Goal: Transaction & Acquisition: Book appointment/travel/reservation

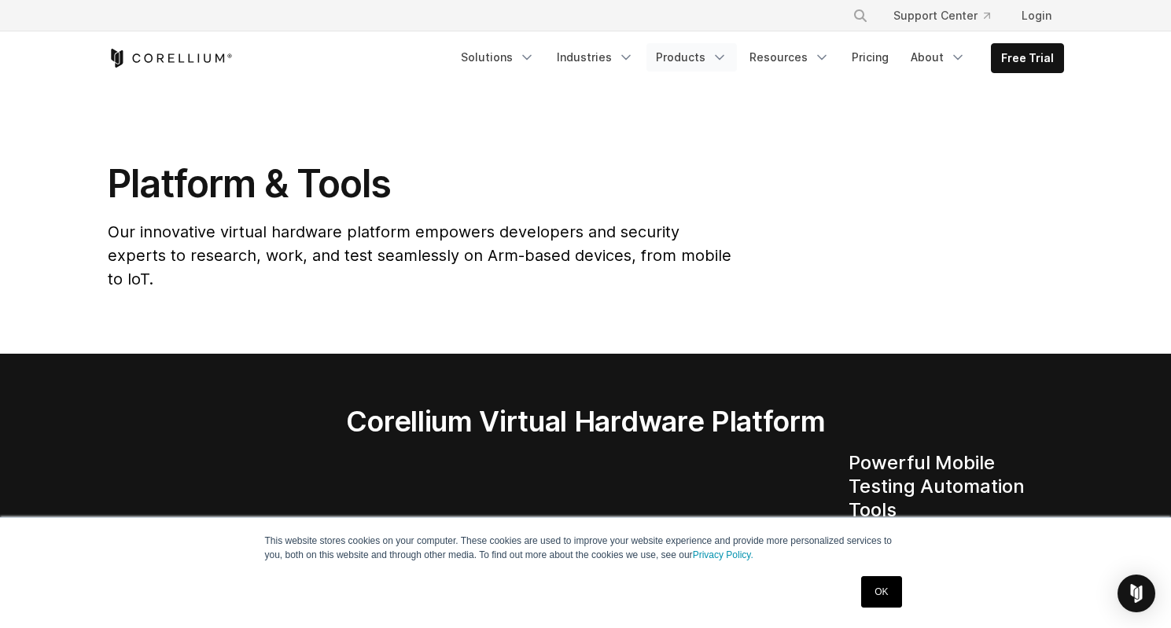
click at [717, 58] on link "Products" at bounding box center [692, 57] width 90 height 28
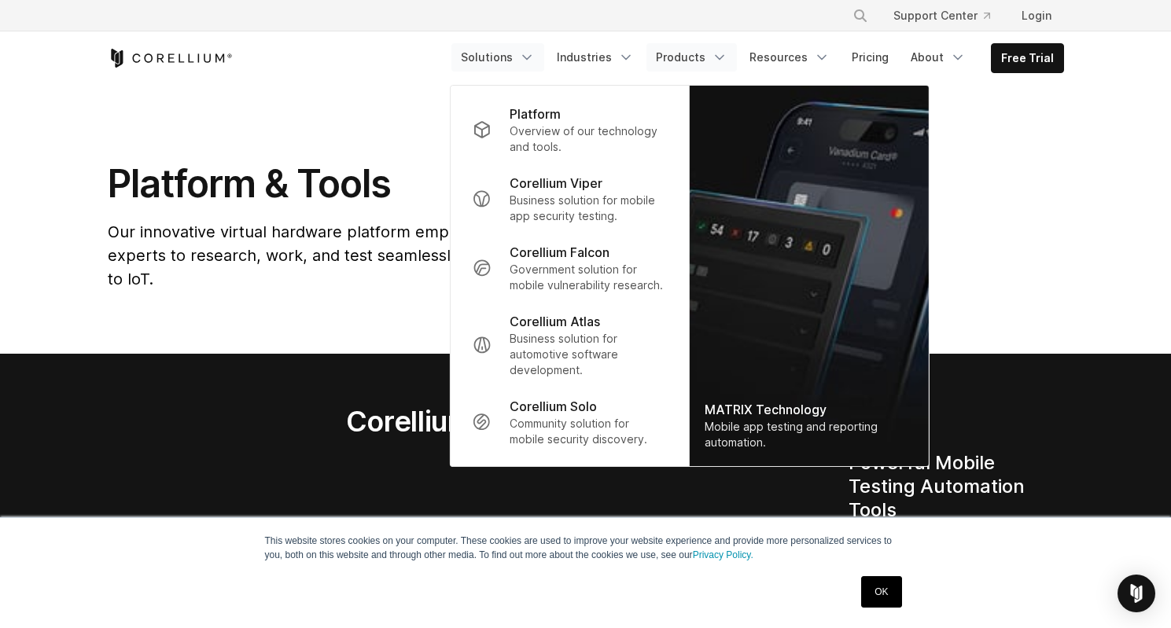
click at [516, 66] on link "Solutions" at bounding box center [497, 57] width 93 height 28
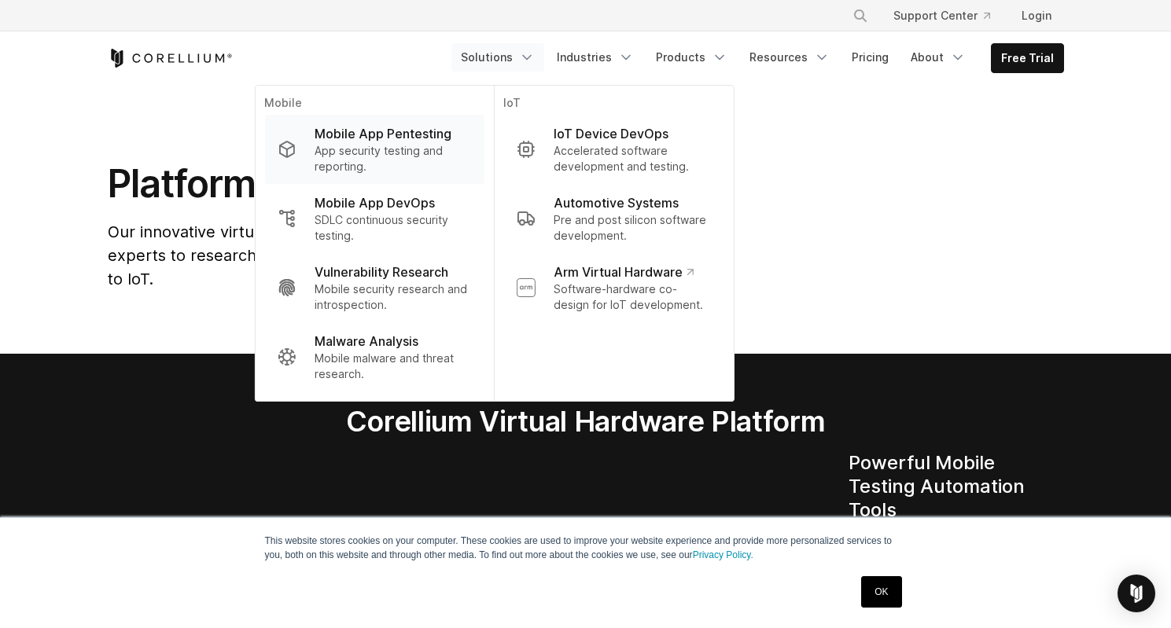
click at [412, 151] on p "App security testing and reporting." at bounding box center [393, 158] width 157 height 31
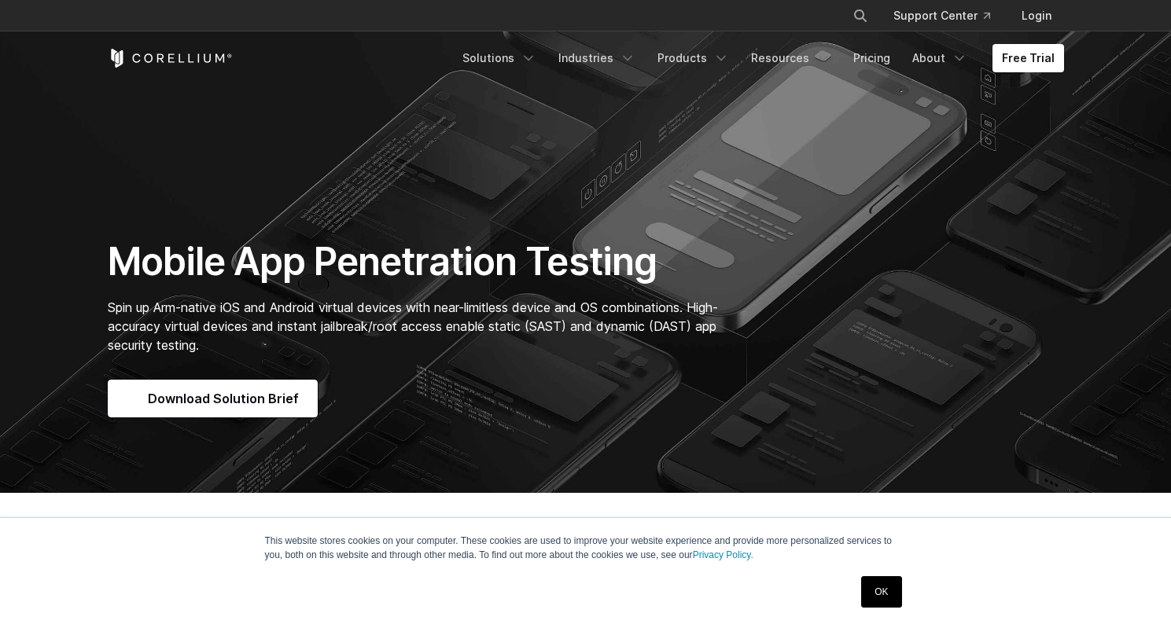
scroll to position [106, 0]
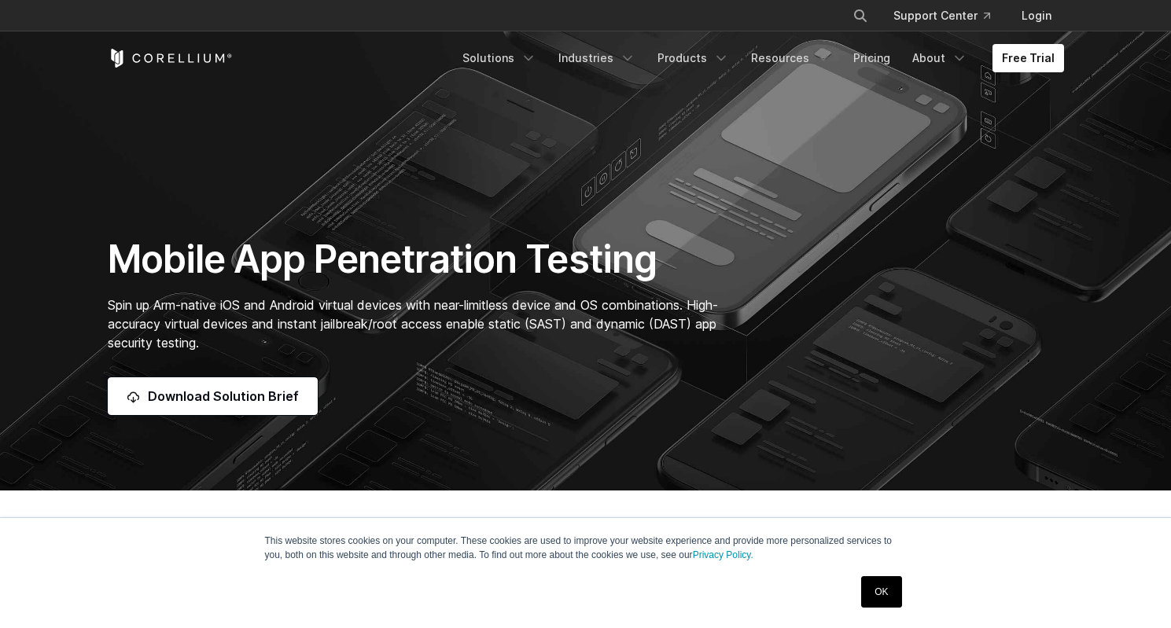
click at [880, 590] on link "OK" at bounding box center [881, 592] width 40 height 31
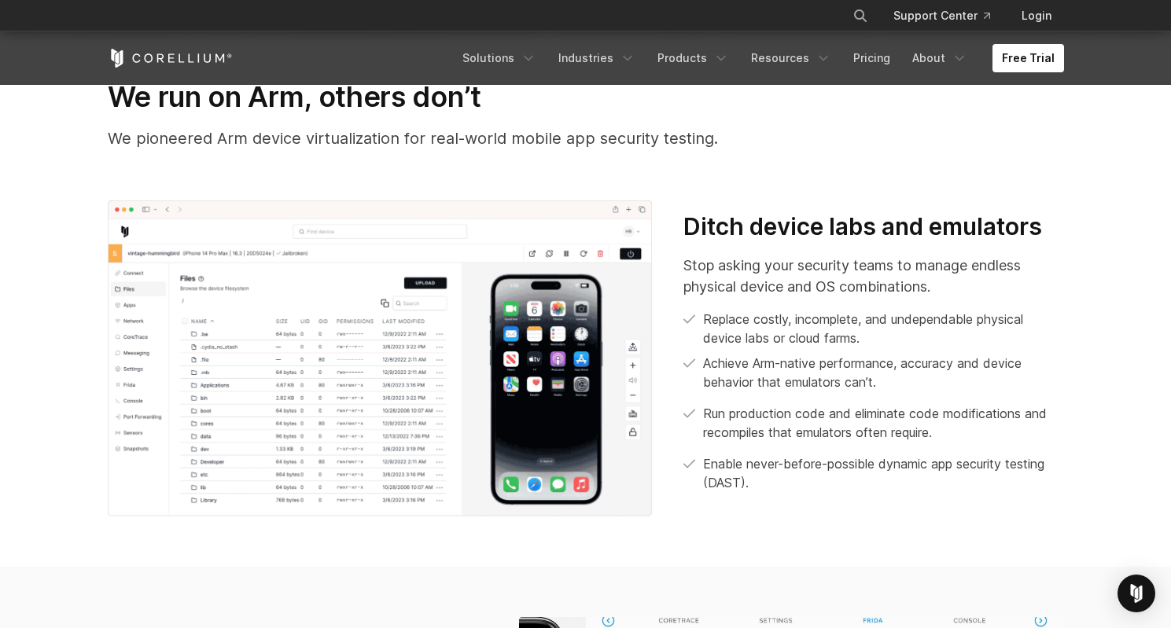
scroll to position [569, 0]
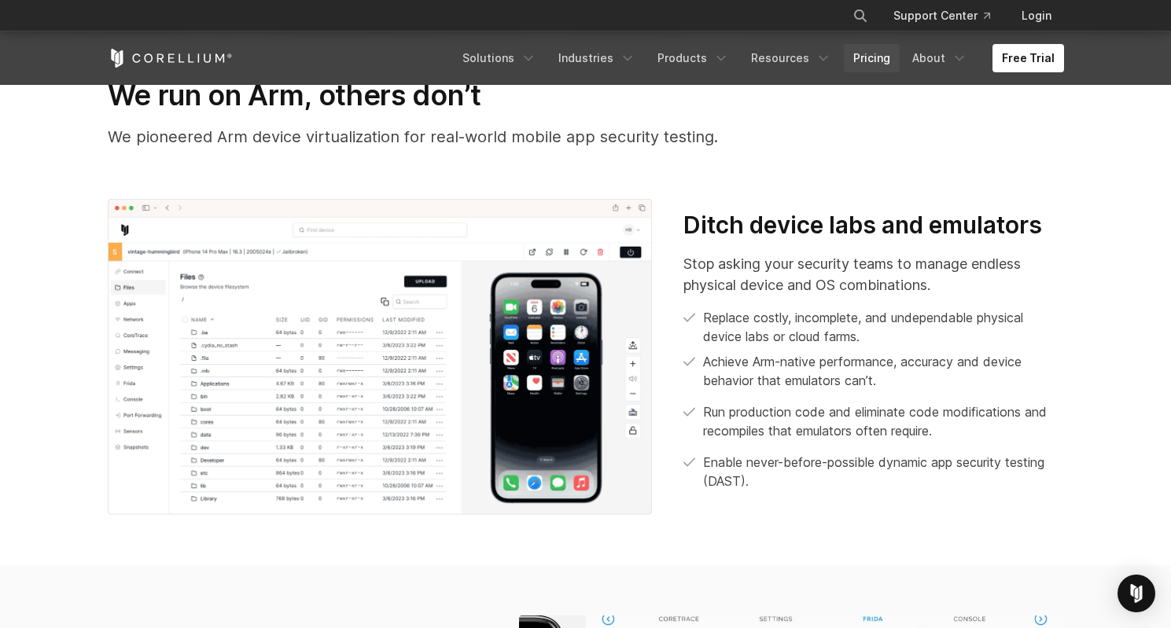
click at [893, 57] on link "Pricing" at bounding box center [872, 58] width 56 height 28
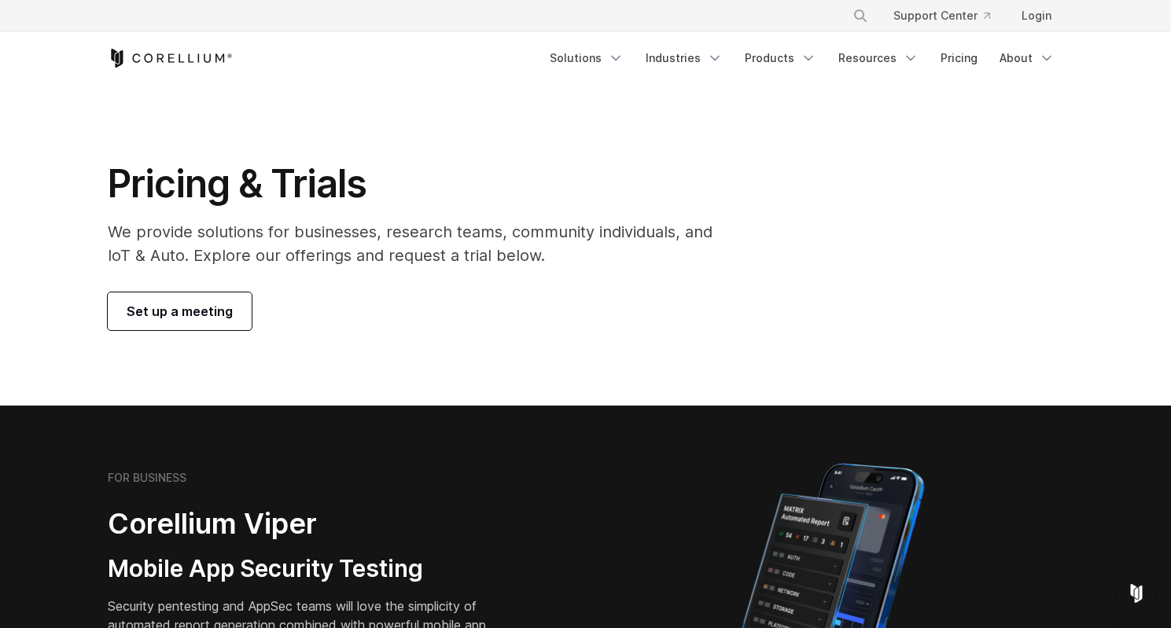
click at [225, 312] on span "Set up a meeting" at bounding box center [180, 311] width 106 height 19
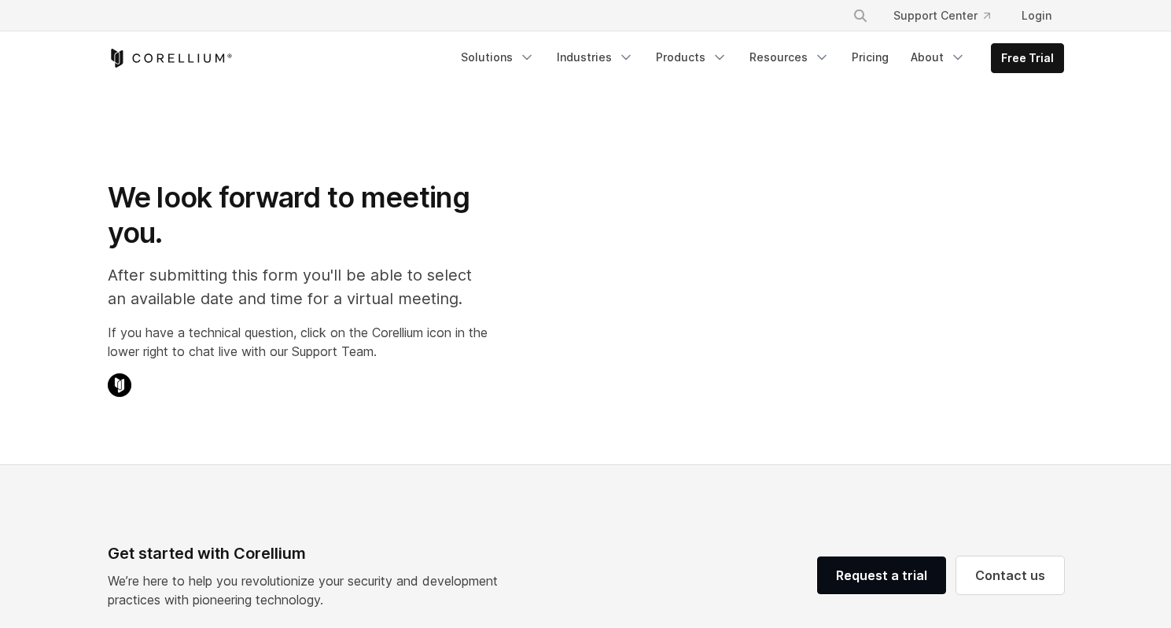
select select "**"
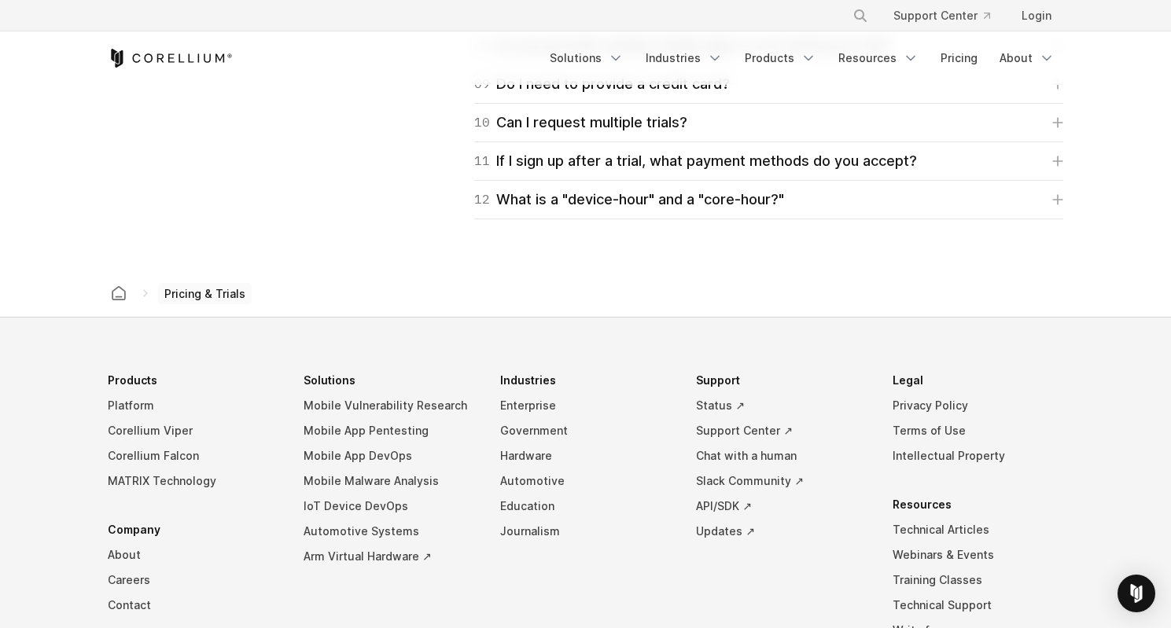
scroll to position [2821, 0]
